Goal: Check status: Check status

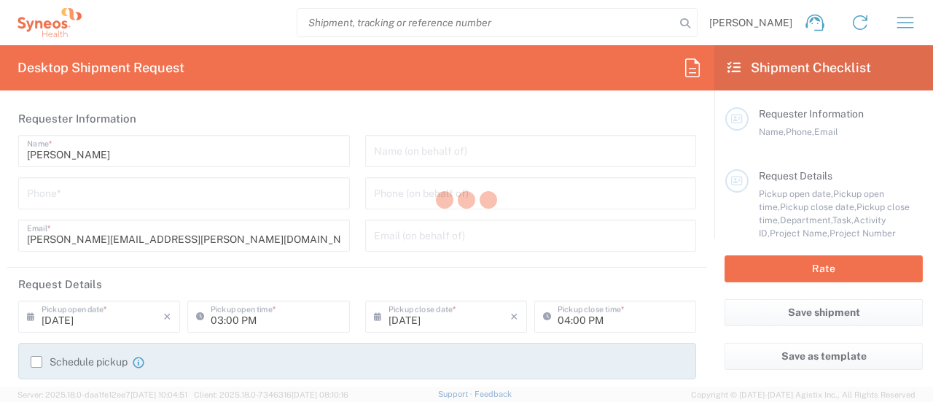
type input "[US_STATE]"
type input "[GEOGRAPHIC_DATA]"
type input "6055"
type input "Syneos Health Commercial Servi- [GEOGRAPHIC_DATA] [GEOGRAPHIC_DATA]"
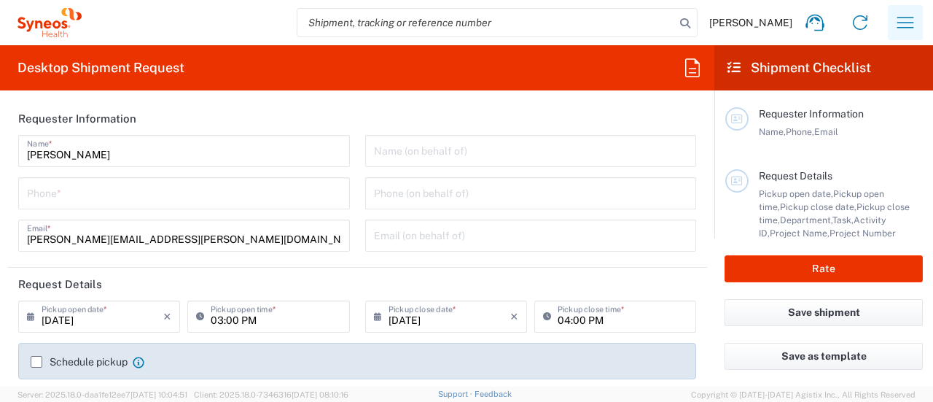
click at [909, 29] on icon "button" at bounding box center [905, 22] width 23 height 23
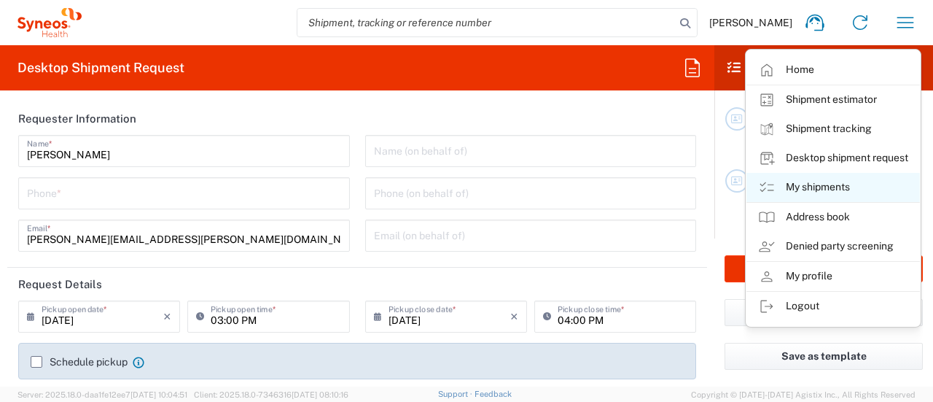
click at [818, 189] on link "My shipments" at bounding box center [834, 187] width 174 height 29
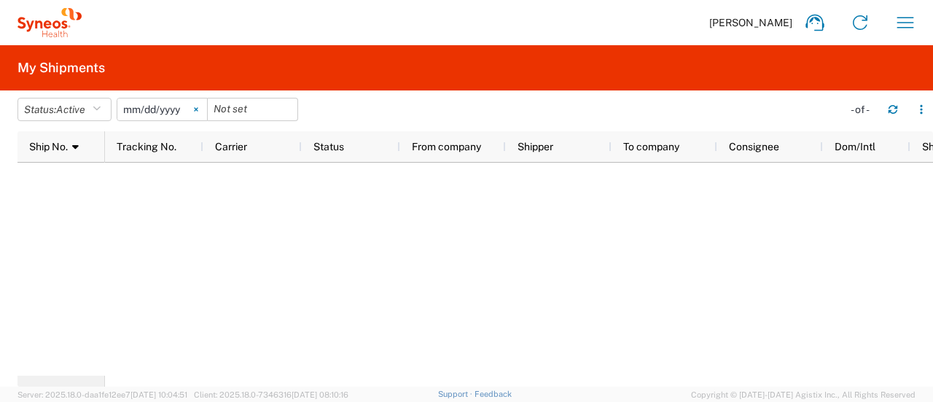
click at [200, 113] on svg-icon at bounding box center [196, 109] width 22 height 22
click at [95, 115] on button "Status: Active" at bounding box center [64, 109] width 94 height 23
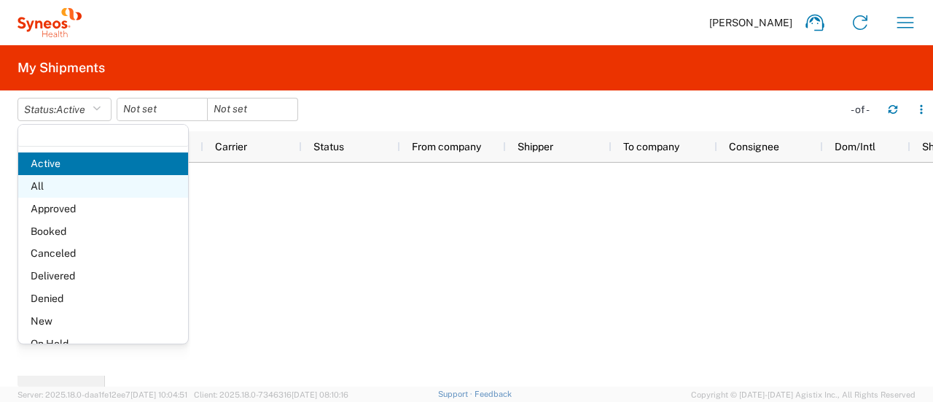
click at [79, 184] on span "All" at bounding box center [103, 186] width 170 height 23
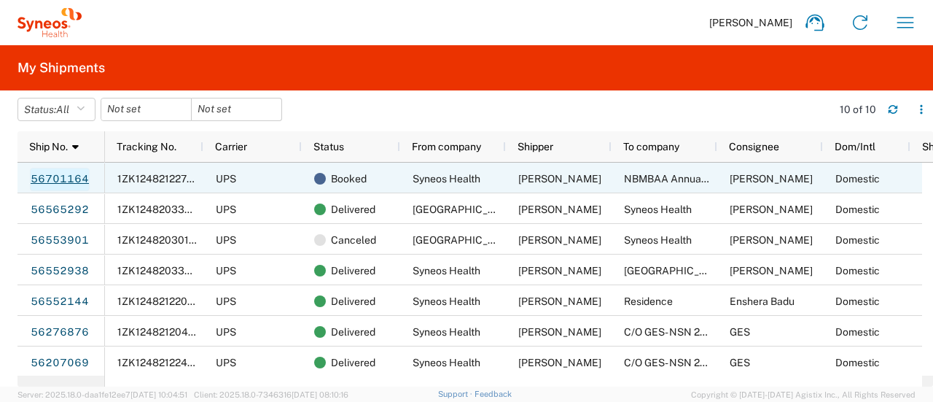
click at [53, 179] on link "56701164" at bounding box center [60, 179] width 60 height 23
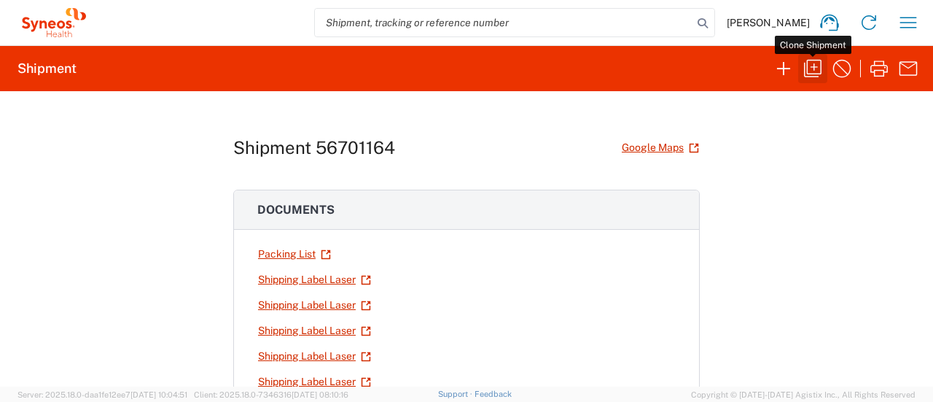
click at [806, 69] on icon "button" at bounding box center [812, 68] width 23 height 23
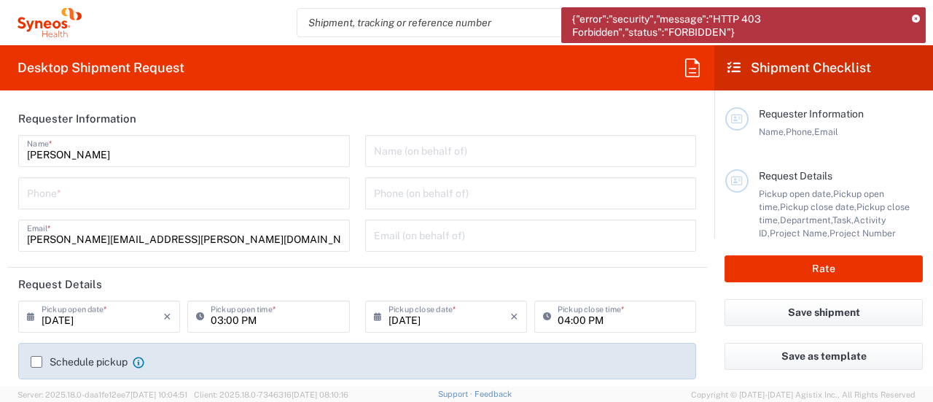
drag, startPoint x: 745, startPoint y: 35, endPoint x: 559, endPoint y: 15, distance: 186.9
click at [559, 15] on agx-forms-host "{"error":"security","message":"HTTP 403 Forbidden","status":"FORBIDDEN"} Krista…" at bounding box center [466, 201] width 933 height 402
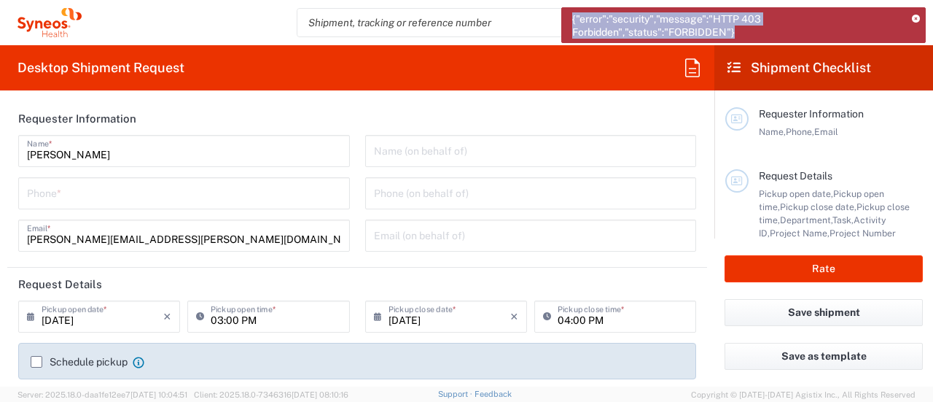
drag, startPoint x: 572, startPoint y: 21, endPoint x: 780, endPoint y: 28, distance: 207.9
click at [780, 28] on span "{"error":"security","message":"HTTP 403 Forbidden","status":"FORBIDDEN"}" at bounding box center [737, 25] width 330 height 26
copy span "{"error":"security","message":"HTTP 403 Forbidden","status":"FORBIDDEN"}"
